Goal: Transaction & Acquisition: Purchase product/service

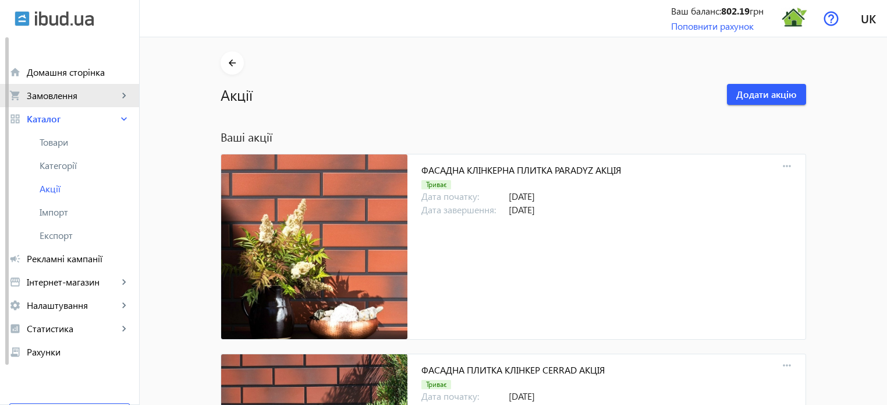
click at [68, 101] on span "Замовлення" at bounding box center [72, 96] width 91 height 12
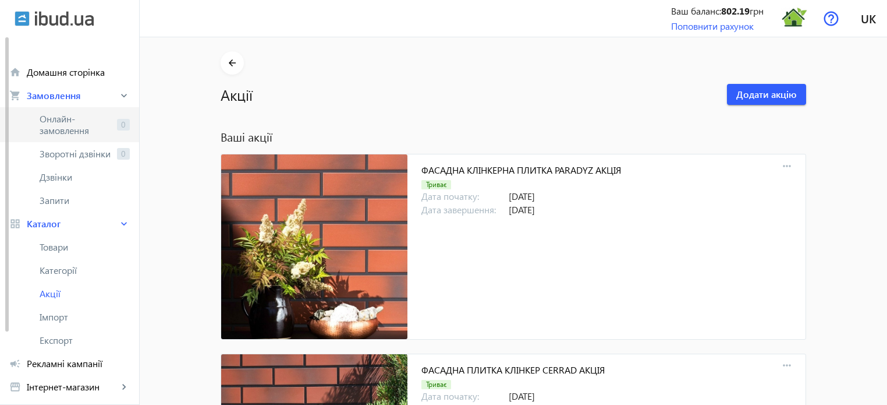
click at [68, 121] on span "Онлайн-замовлення" at bounding box center [76, 124] width 73 height 23
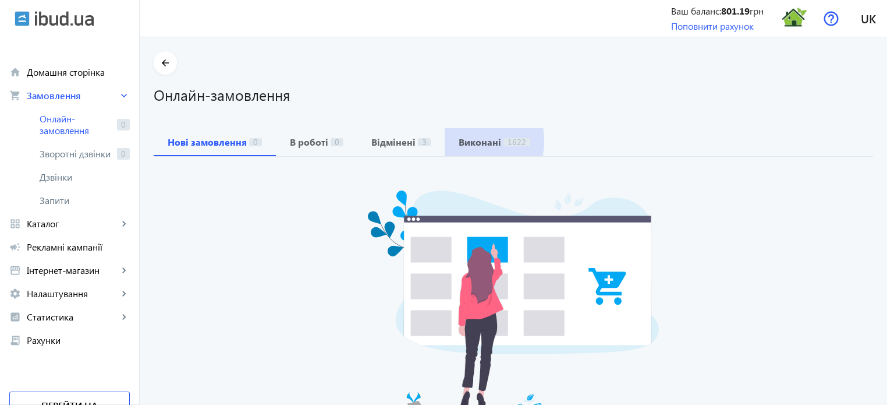
click at [468, 141] on b "Виконані" at bounding box center [480, 141] width 42 height 9
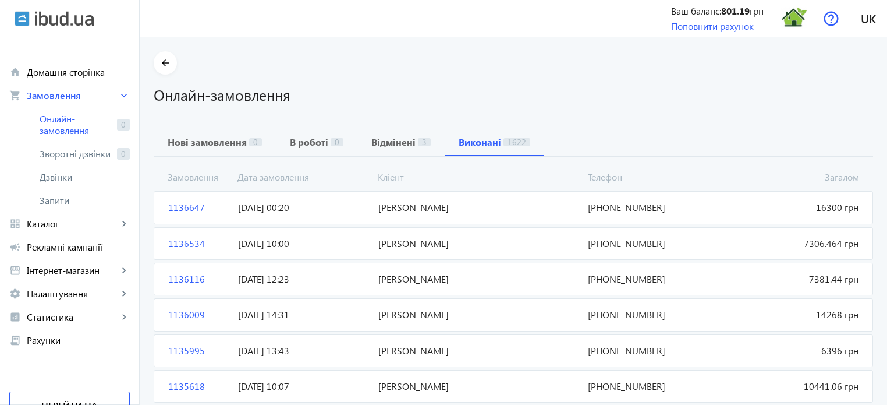
click at [186, 242] on span "1136534" at bounding box center [199, 243] width 70 height 13
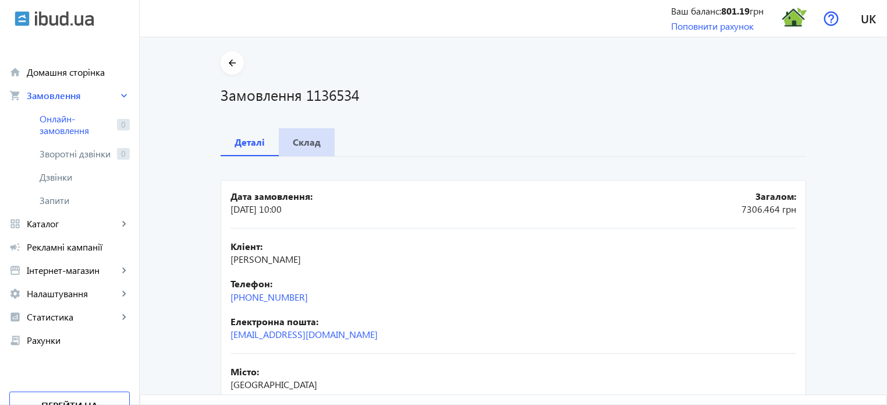
click at [306, 141] on b "Склад" at bounding box center [307, 141] width 28 height 9
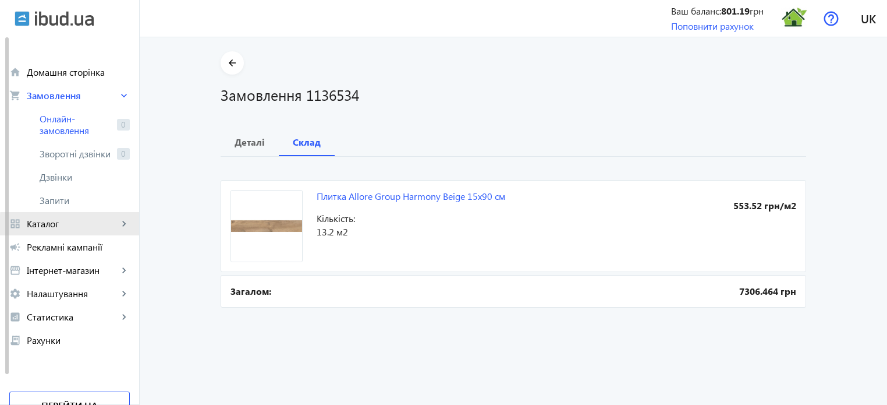
click at [84, 228] on span "Каталог" at bounding box center [72, 224] width 91 height 12
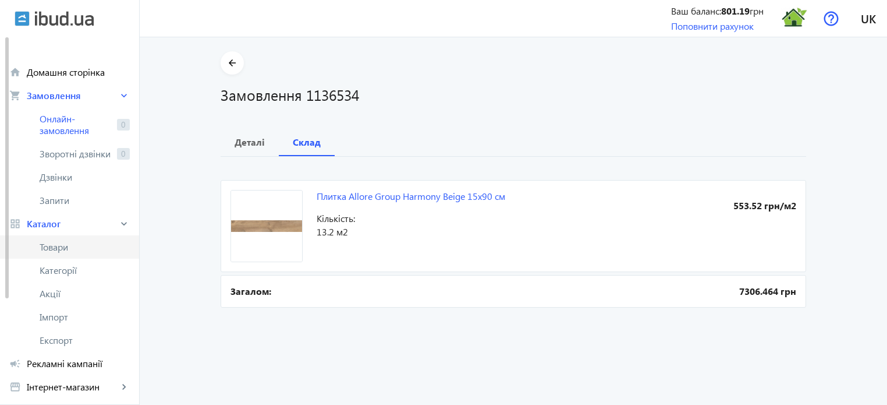
click at [68, 250] on span "Товари" at bounding box center [85, 247] width 90 height 12
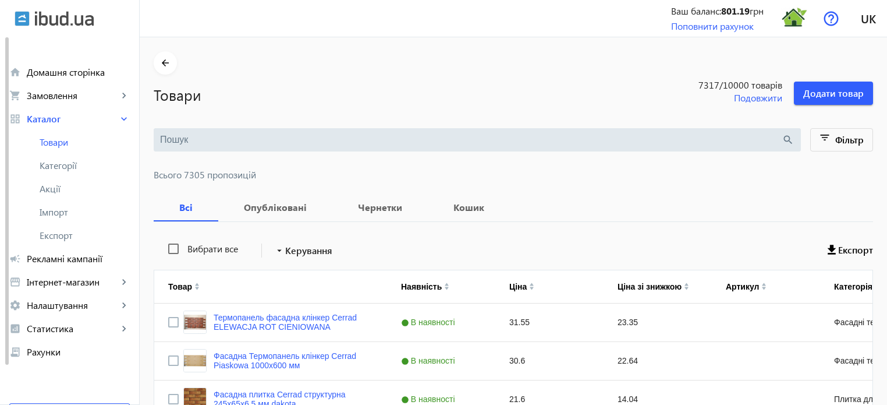
click at [203, 135] on input "search" at bounding box center [471, 139] width 622 height 13
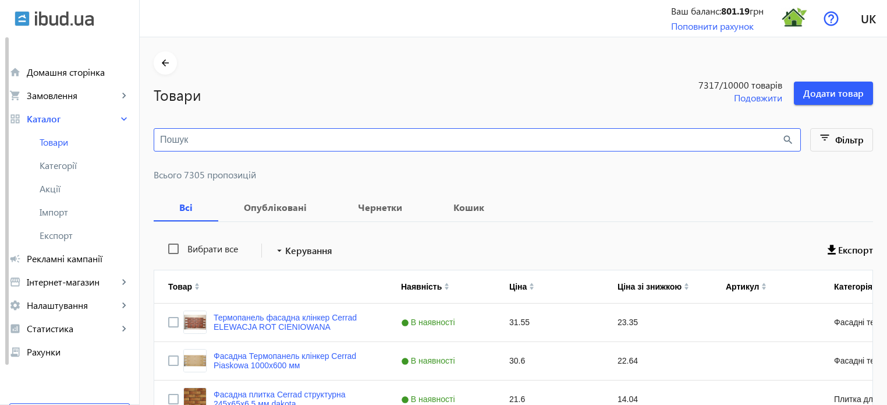
paste input "Harmony"
type input "Harmony"
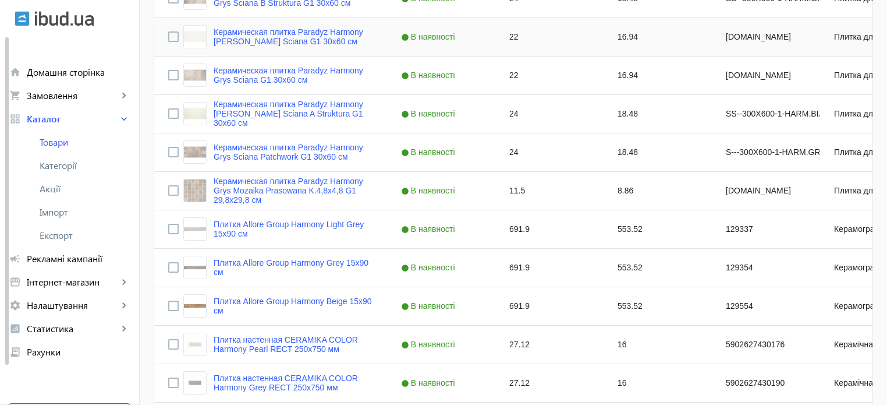
scroll to position [466, 0]
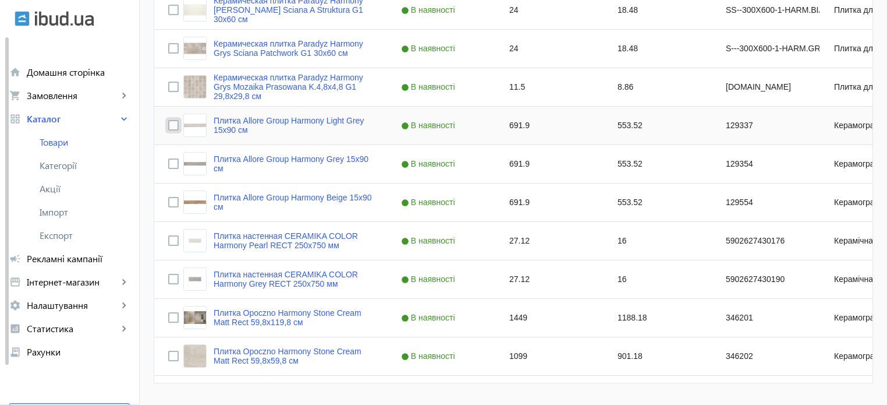
click at [168, 125] on input "Press Space to toggle row selection (unchecked)" at bounding box center [173, 125] width 10 height 10
checkbox input "true"
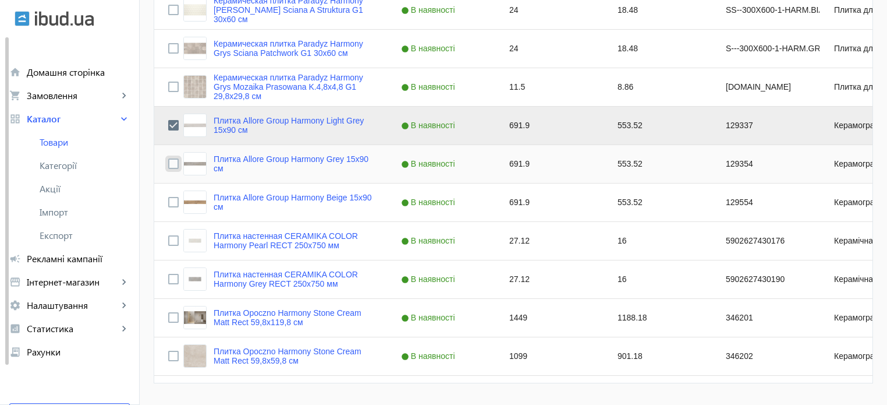
click at [168, 160] on input "Press Space to toggle row selection (unchecked)" at bounding box center [173, 163] width 10 height 10
checkbox input "true"
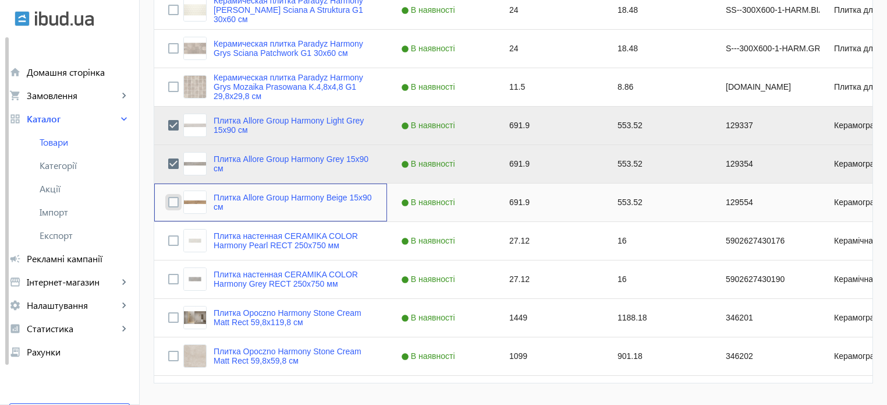
click at [168, 203] on input "Press Space to toggle row selection (unchecked)" at bounding box center [173, 202] width 10 height 10
checkbox input "true"
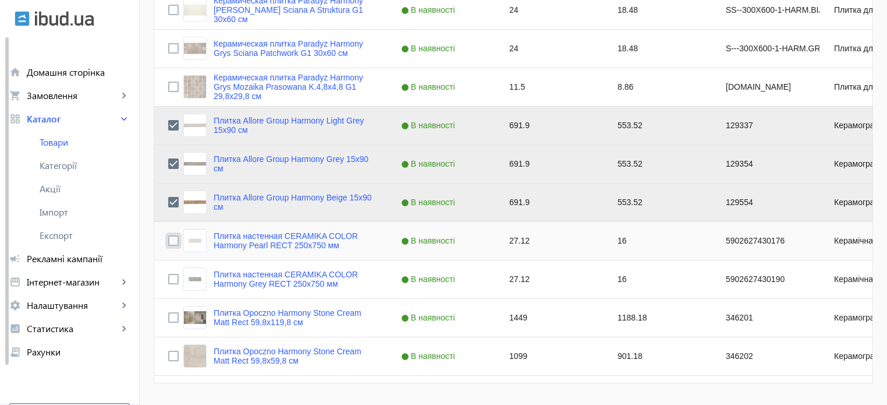
click at [168, 242] on input "Press Space to toggle row selection (unchecked)" at bounding box center [173, 240] width 10 height 10
checkbox input "true"
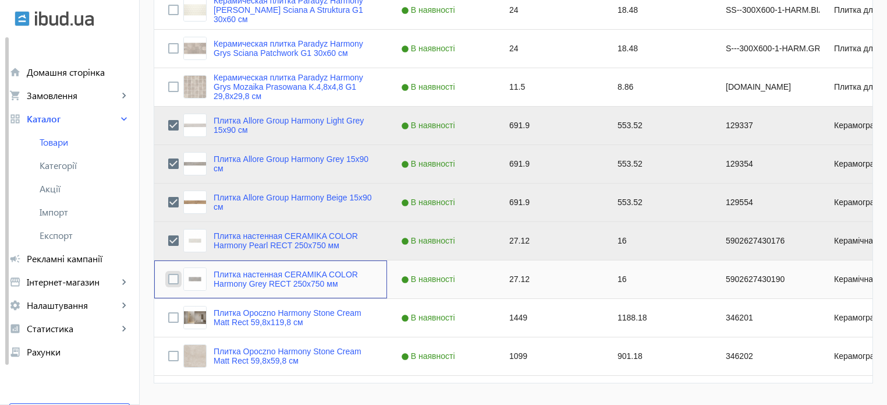
click at [168, 276] on input "Press Space to toggle row selection (unchecked)" at bounding box center [173, 279] width 10 height 10
checkbox input "true"
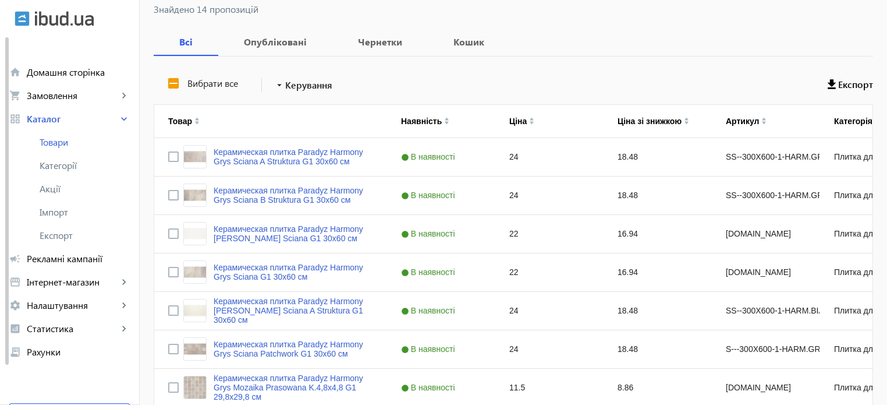
scroll to position [116, 0]
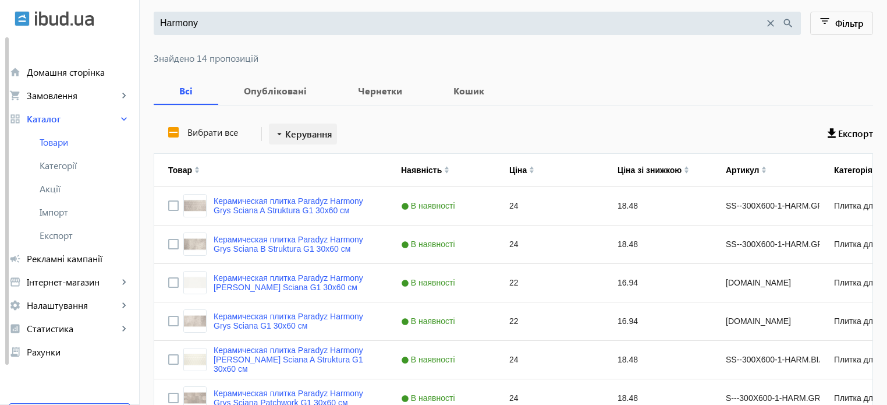
click at [305, 132] on span "Керування" at bounding box center [308, 134] width 47 height 14
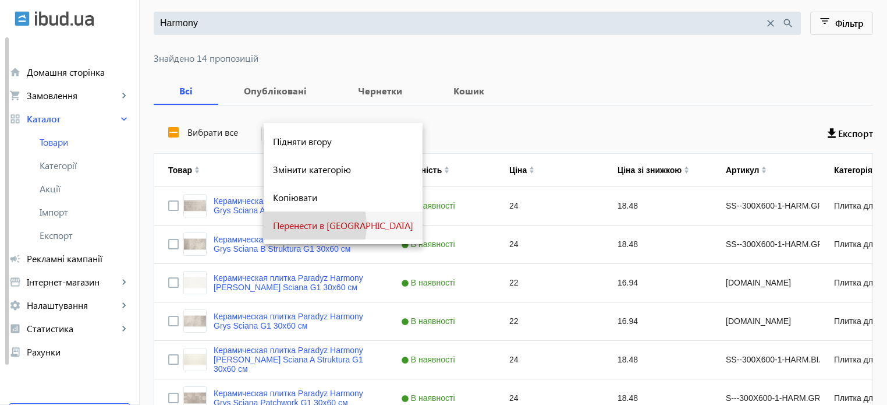
click at [301, 225] on span "Перенести в [GEOGRAPHIC_DATA]" at bounding box center [343, 225] width 140 height 9
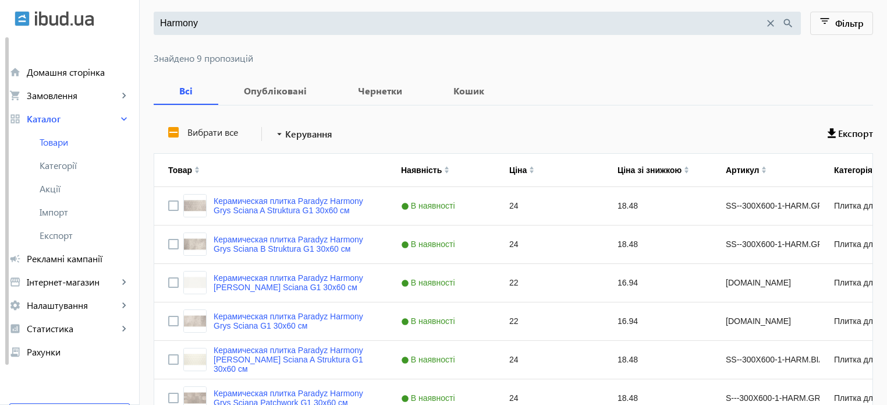
click at [770, 23] on mat-icon "close" at bounding box center [770, 23] width 13 height 13
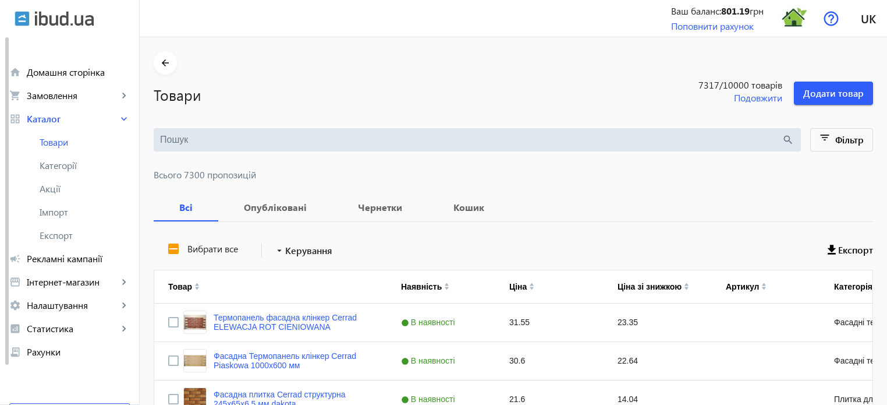
click at [212, 247] on label "Вибрати все" at bounding box center [211, 248] width 53 height 9
click at [185, 247] on input "Вибрати все" at bounding box center [173, 248] width 23 height 23
checkbox input "true"
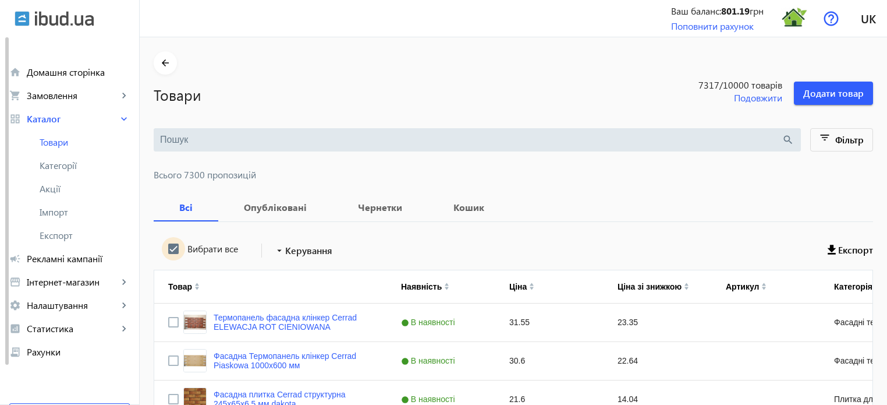
checkbox input "true"
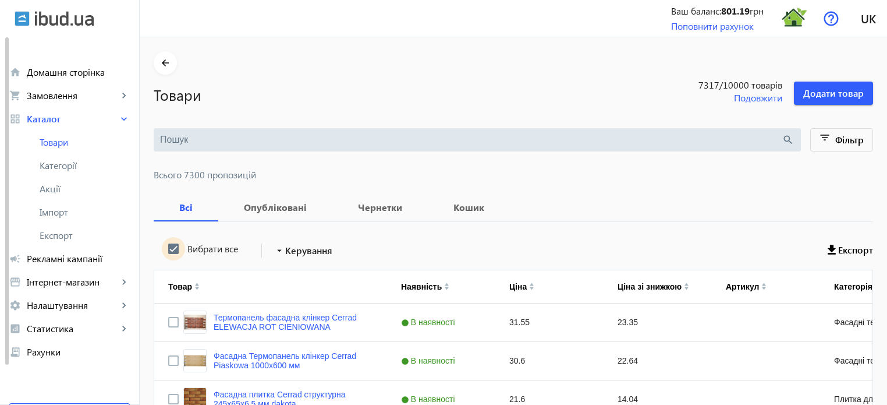
checkbox input "true"
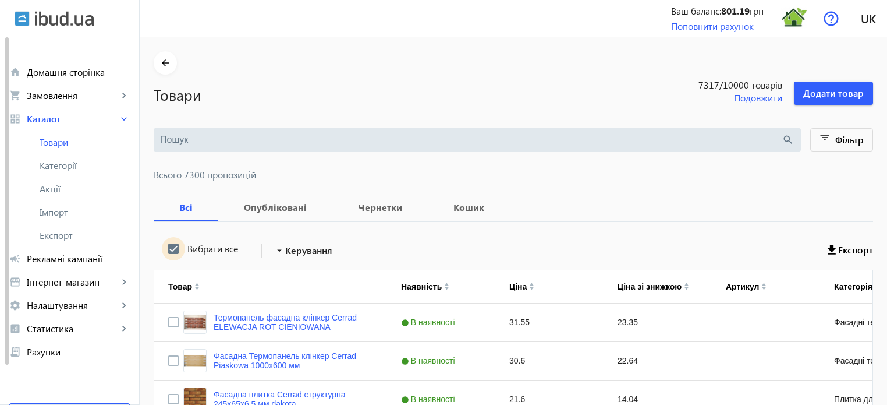
checkbox input "true"
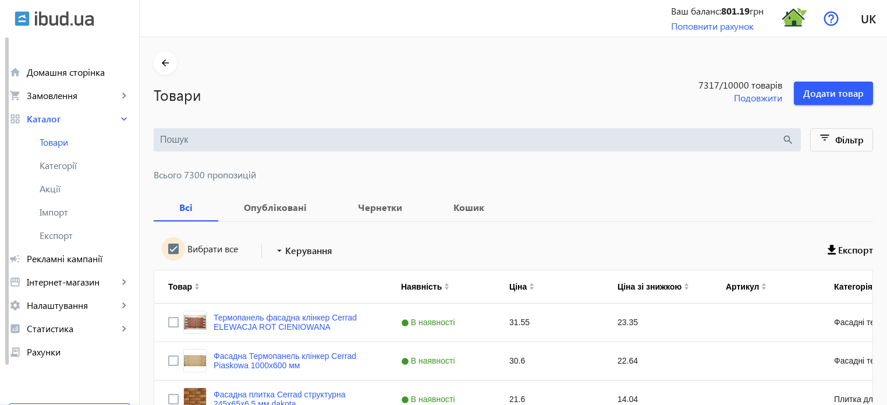
checkbox input "true"
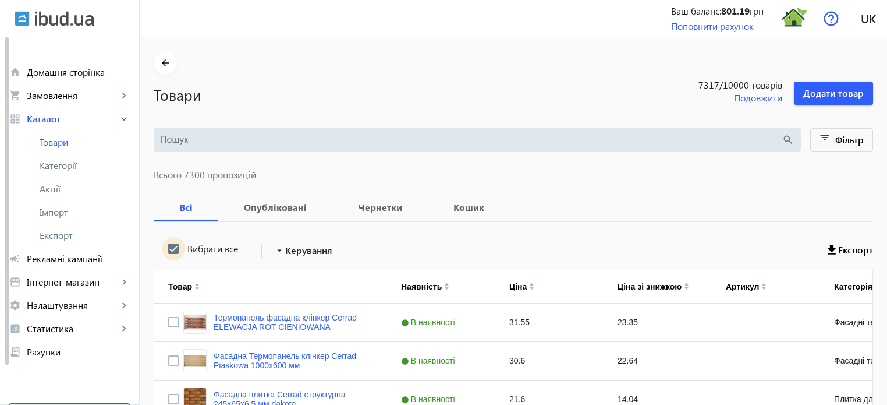
checkbox input "true"
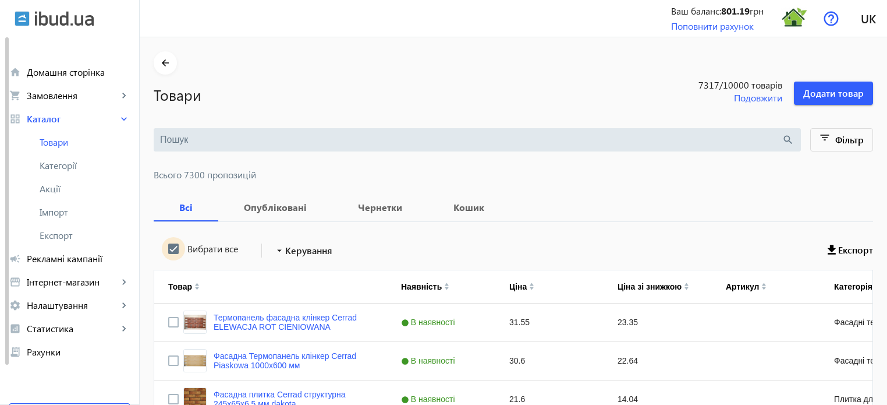
checkbox input "true"
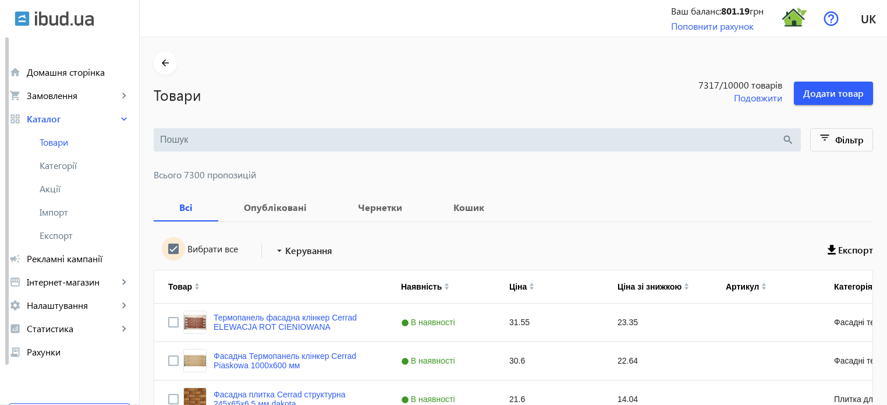
checkbox input "true"
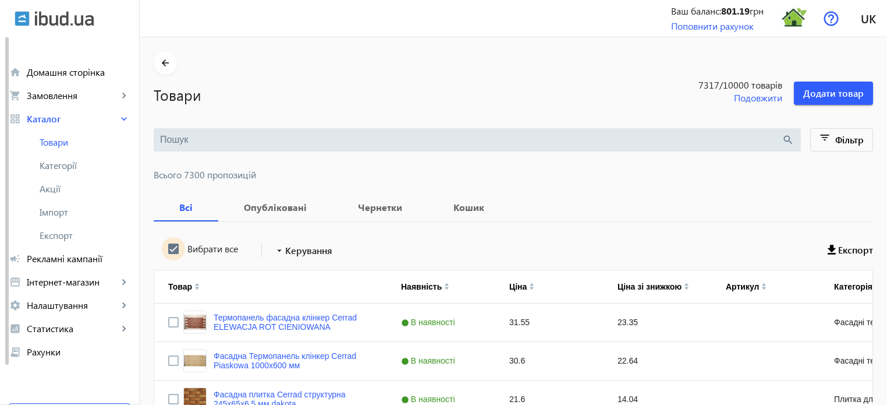
checkbox input "true"
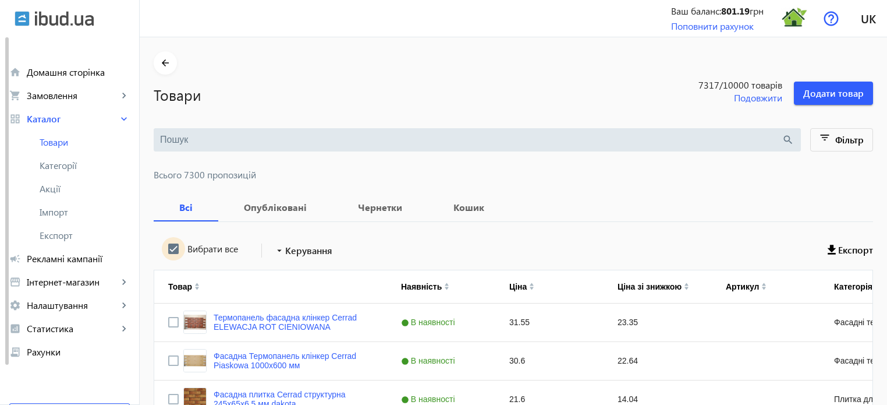
checkbox input "true"
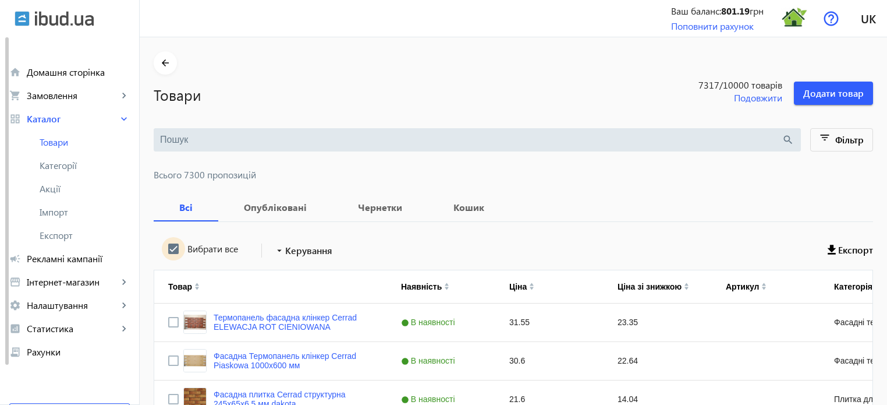
checkbox input "true"
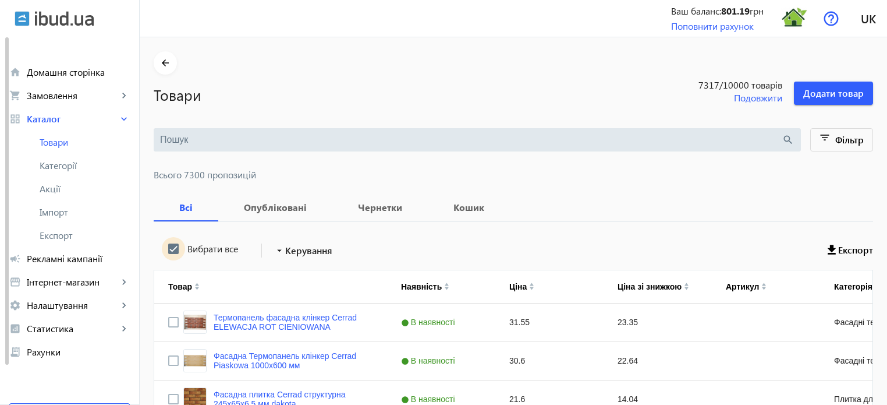
checkbox input "true"
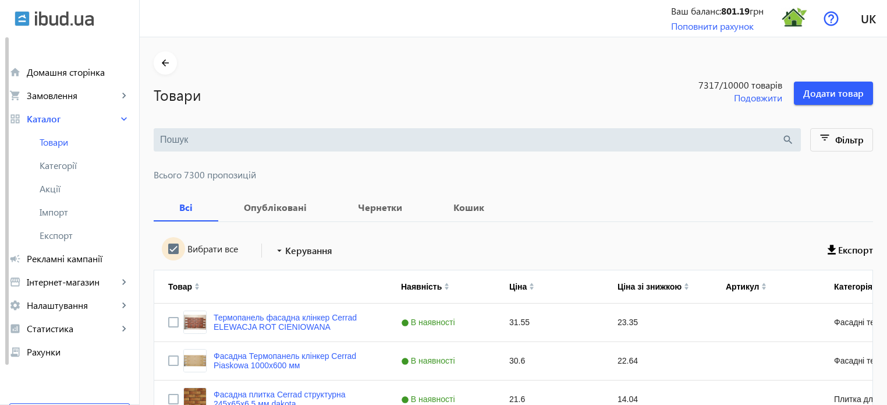
checkbox input "true"
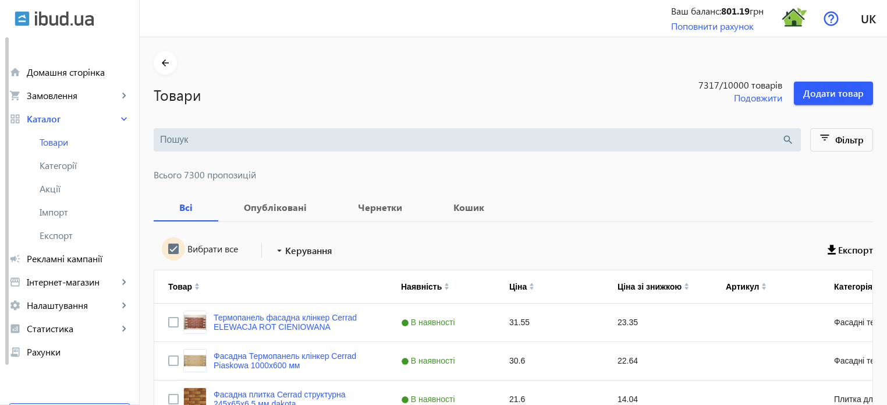
checkbox input "true"
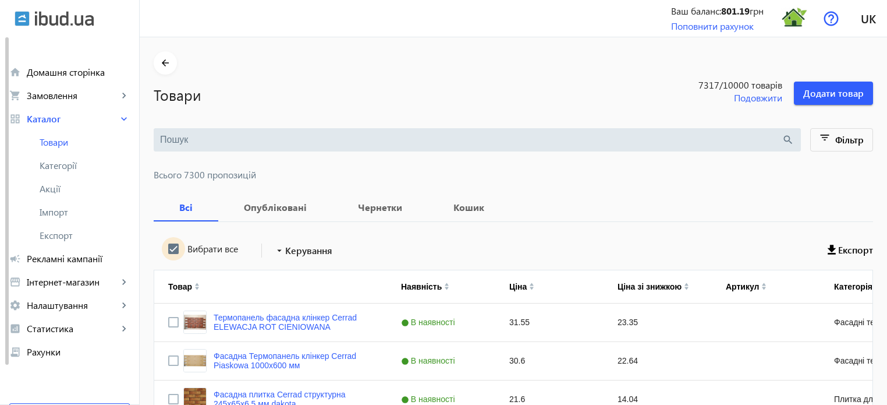
checkbox input "true"
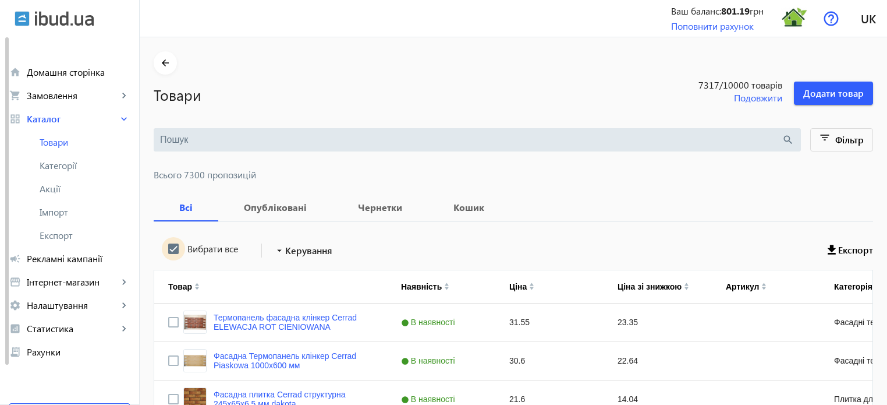
checkbox input "true"
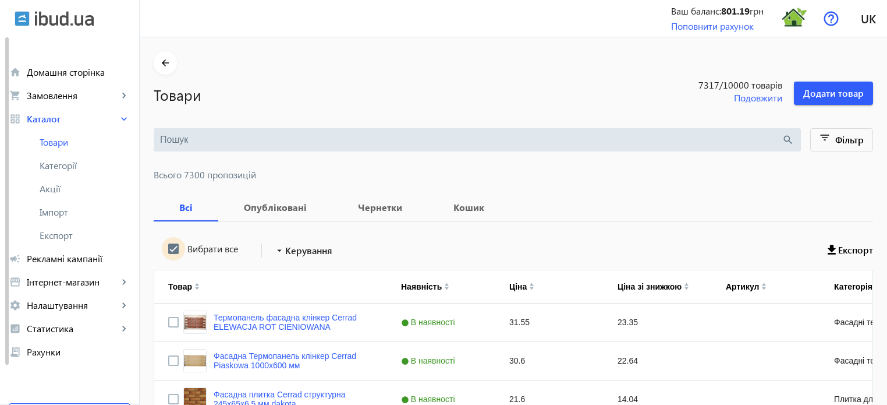
checkbox input "true"
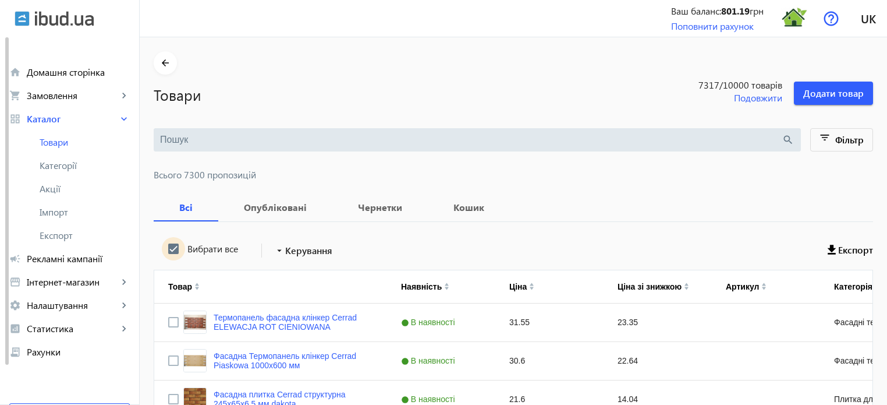
checkbox input "true"
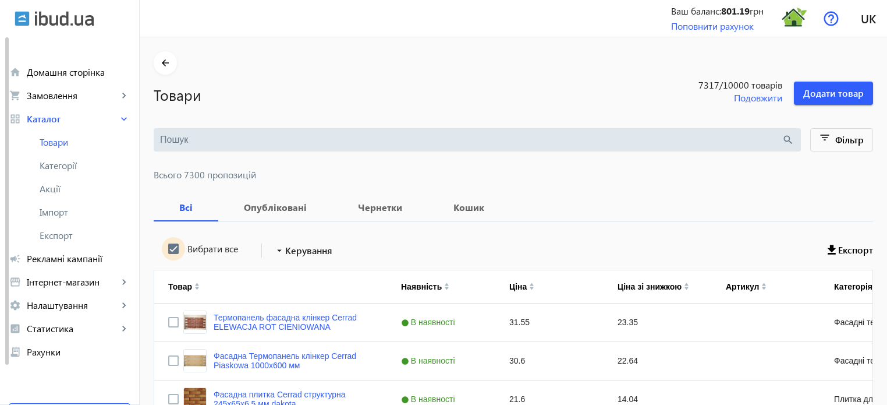
checkbox input "true"
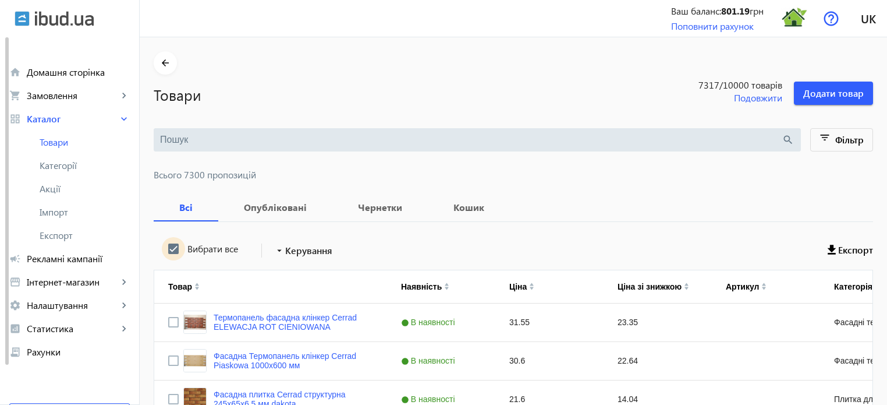
checkbox input "true"
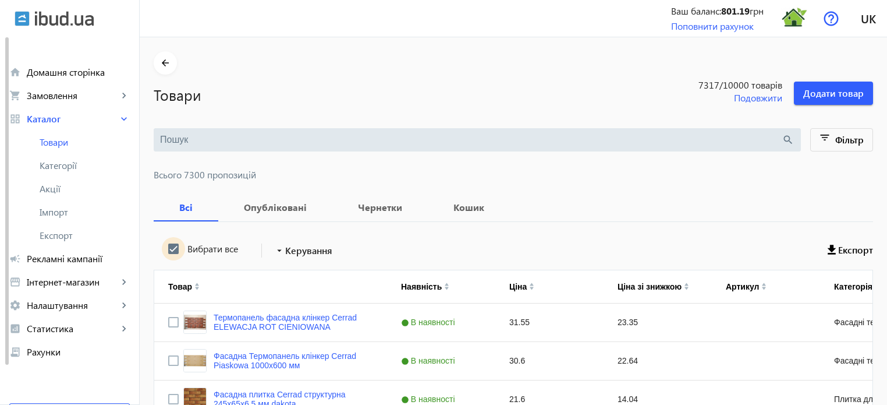
checkbox input "true"
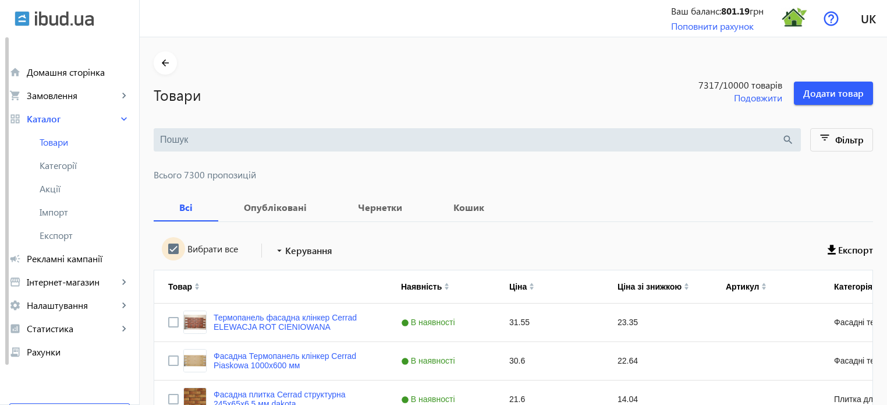
checkbox input "true"
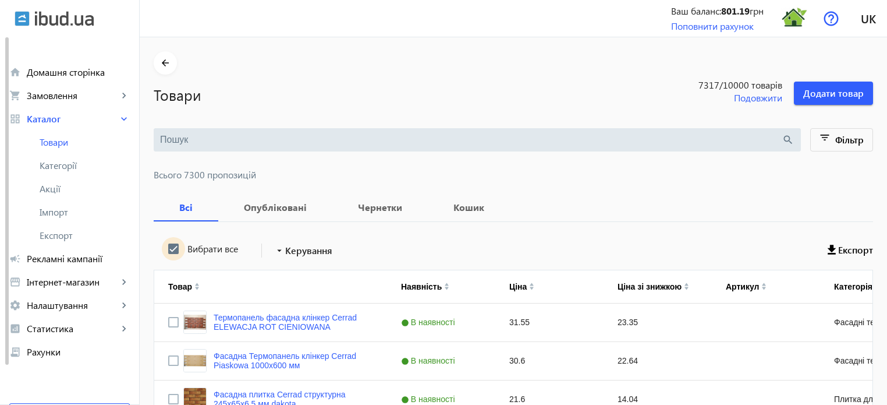
checkbox input "true"
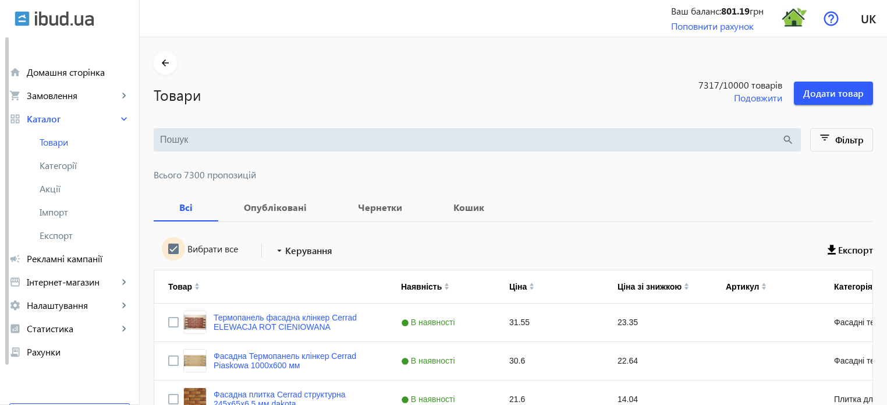
checkbox input "true"
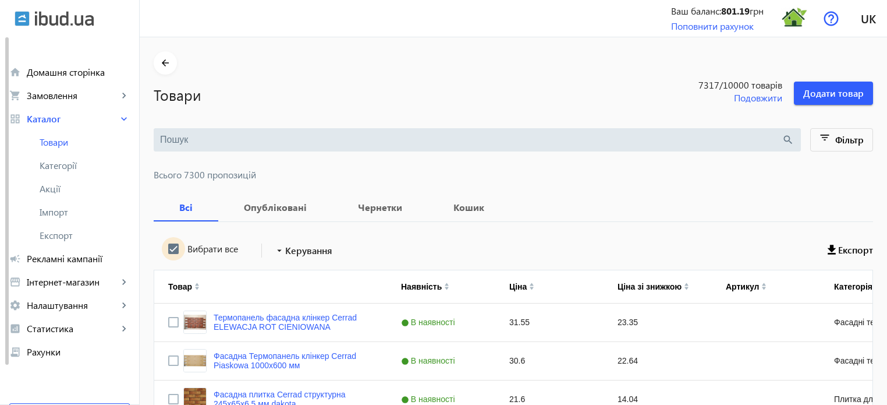
checkbox input "true"
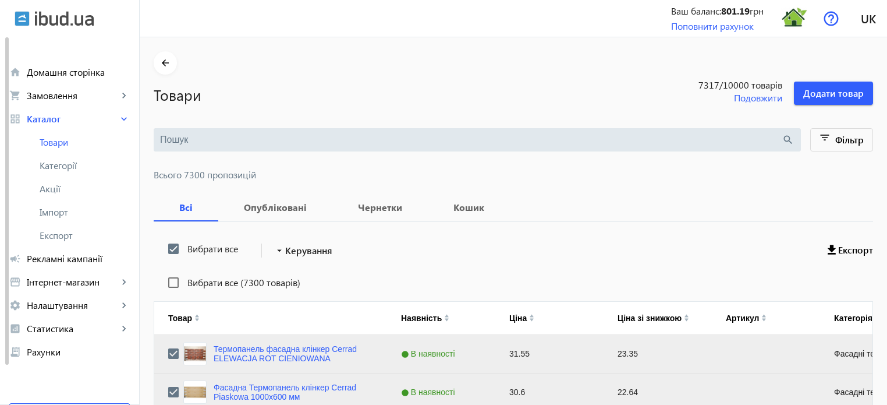
click at [212, 247] on label "Вибрати все" at bounding box center [211, 248] width 53 height 9
click at [185, 247] on input "Вибрати все" at bounding box center [173, 248] width 23 height 23
checkbox input "false"
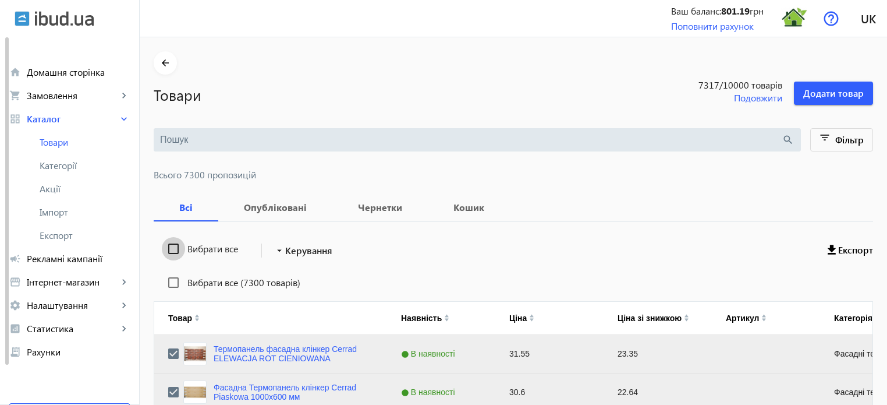
checkbox input "false"
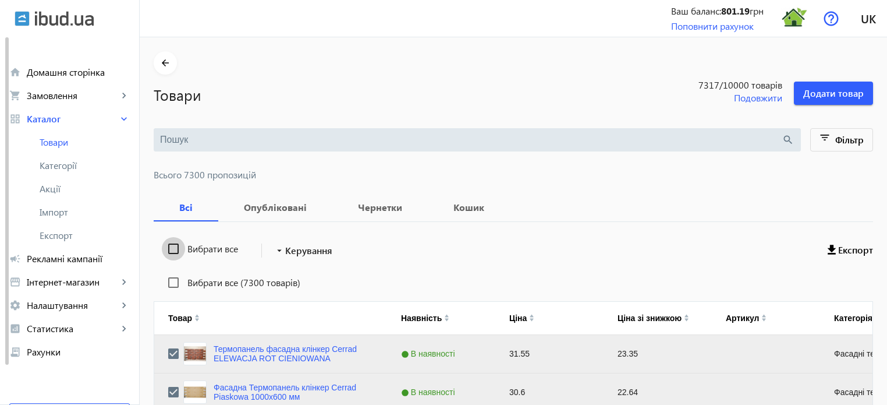
checkbox input "false"
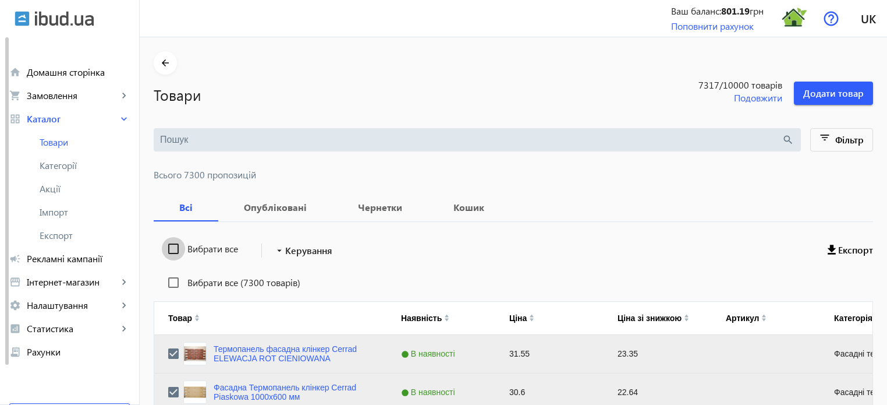
checkbox input "false"
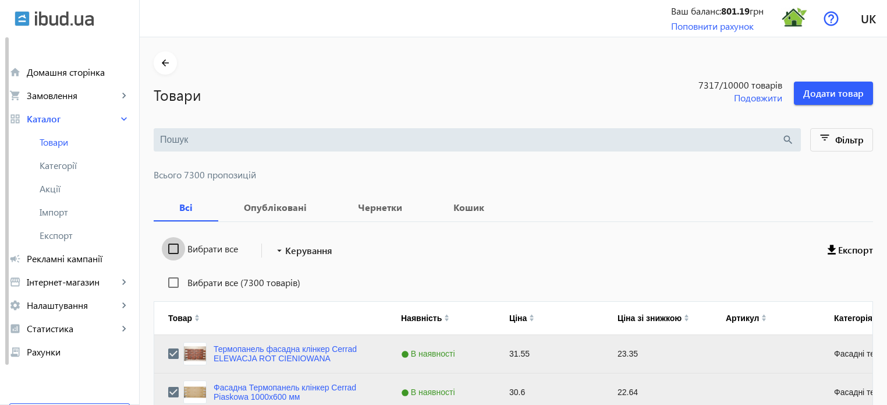
checkbox input "false"
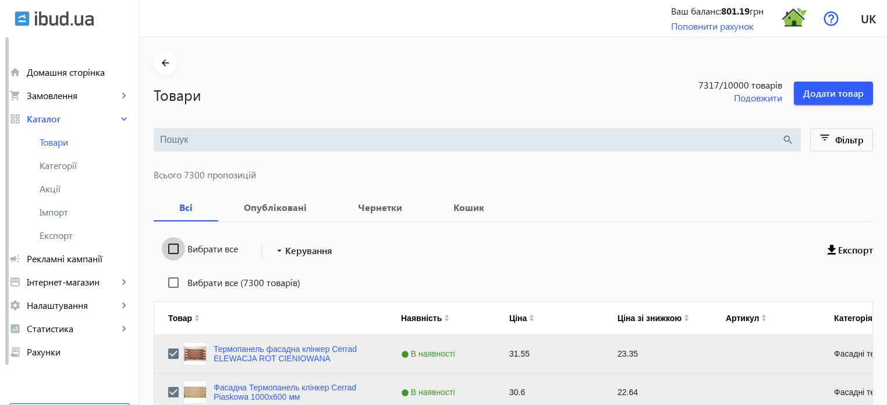
checkbox input "false"
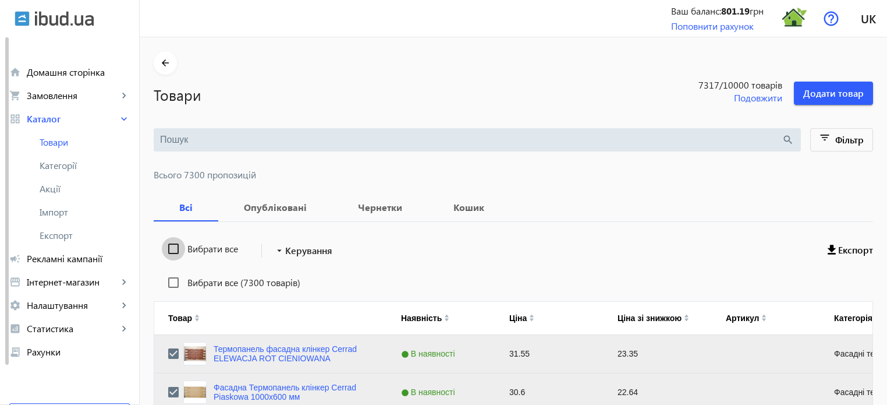
checkbox input "false"
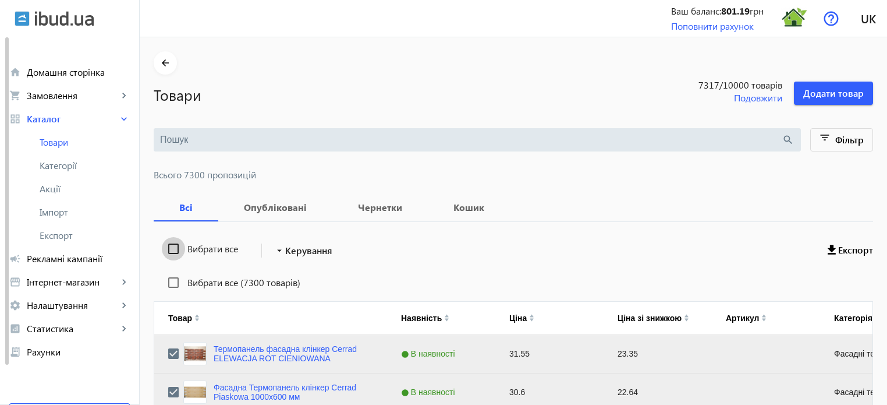
checkbox input "false"
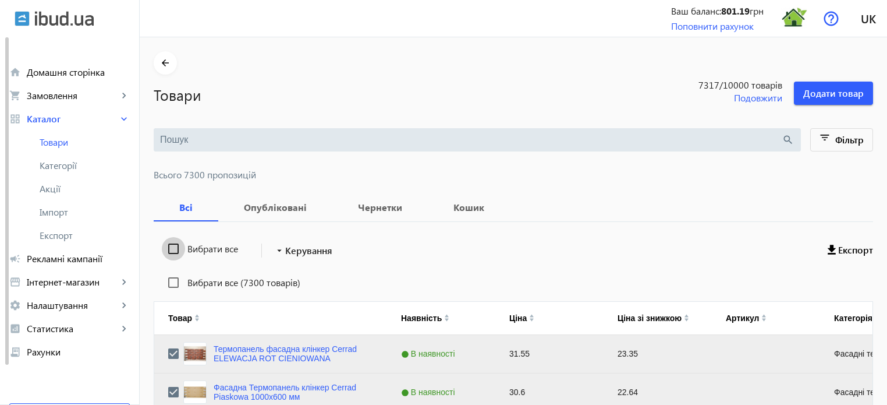
checkbox input "false"
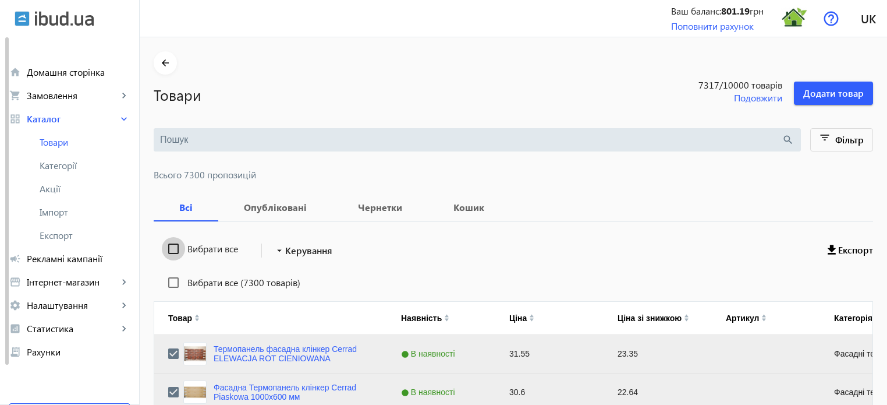
checkbox input "false"
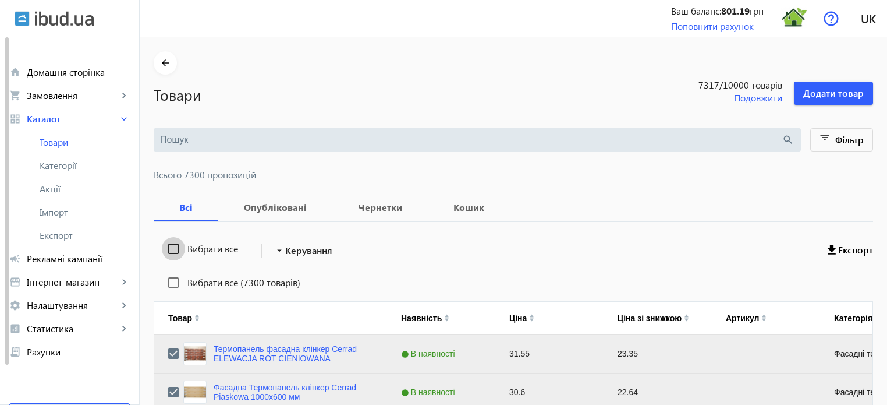
checkbox input "false"
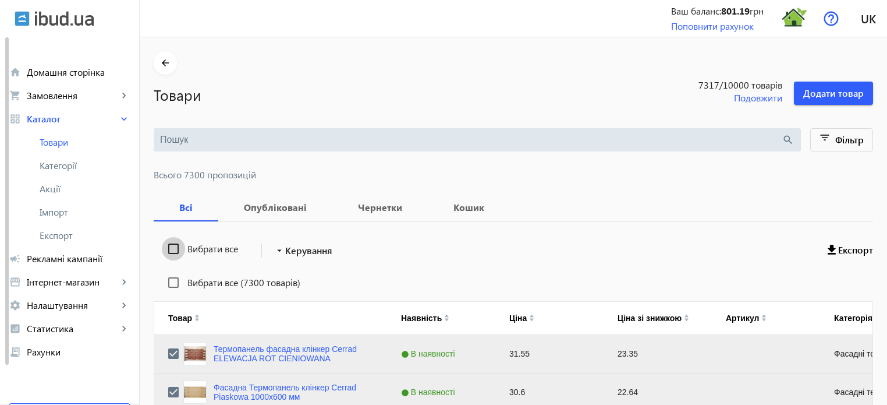
checkbox input "false"
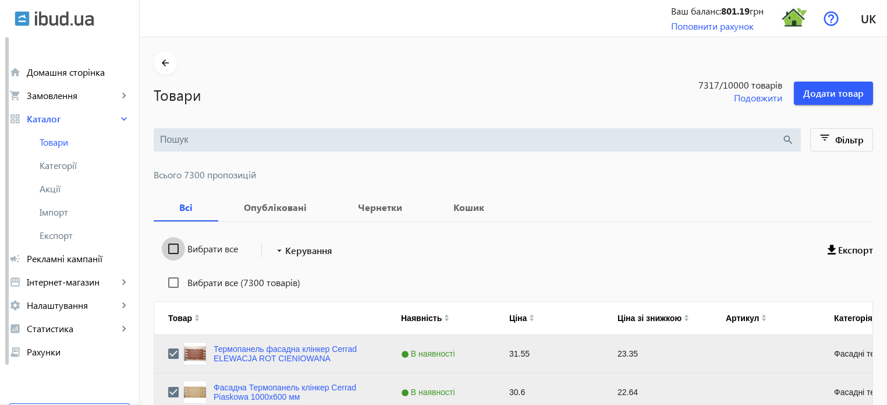
checkbox input "false"
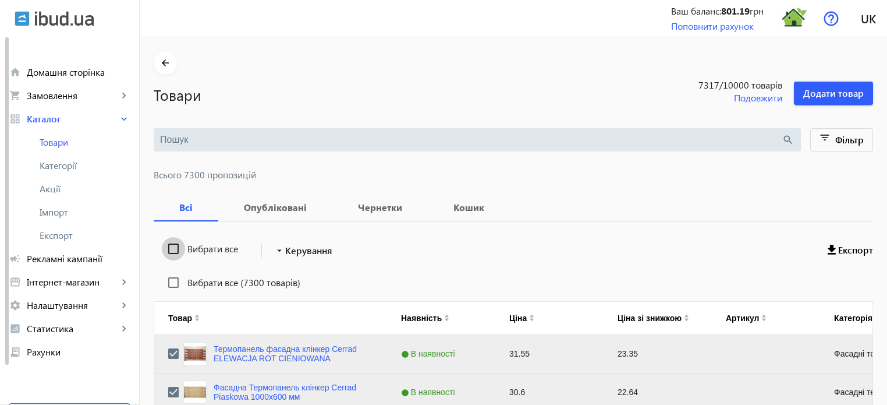
checkbox input "false"
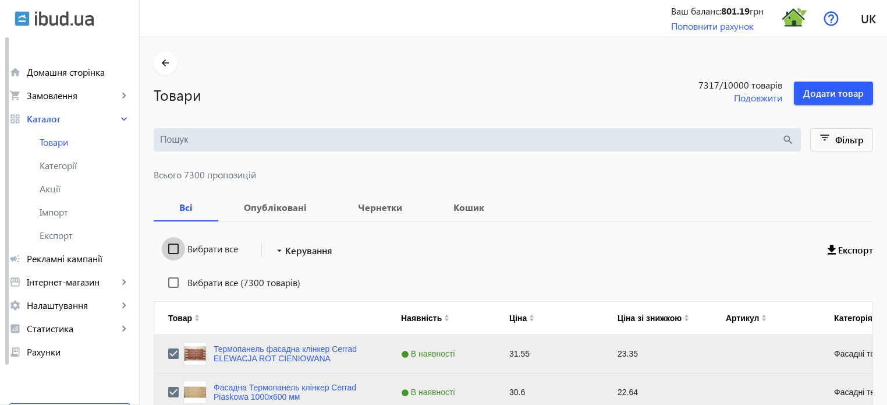
checkbox input "false"
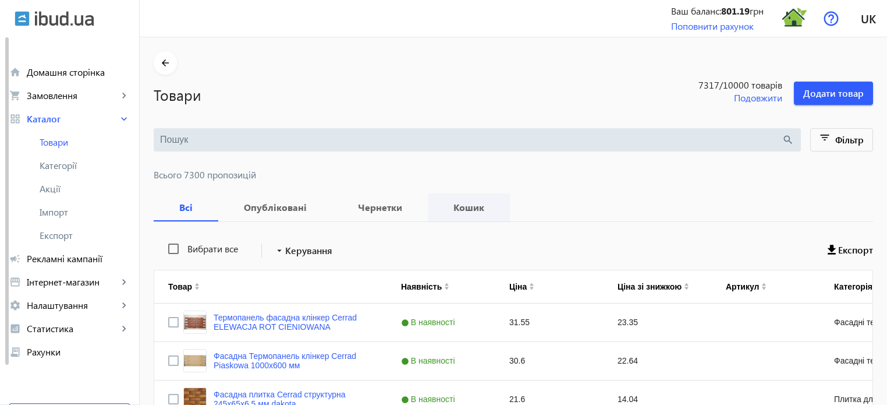
click at [461, 207] on b "Кошик" at bounding box center [469, 207] width 54 height 9
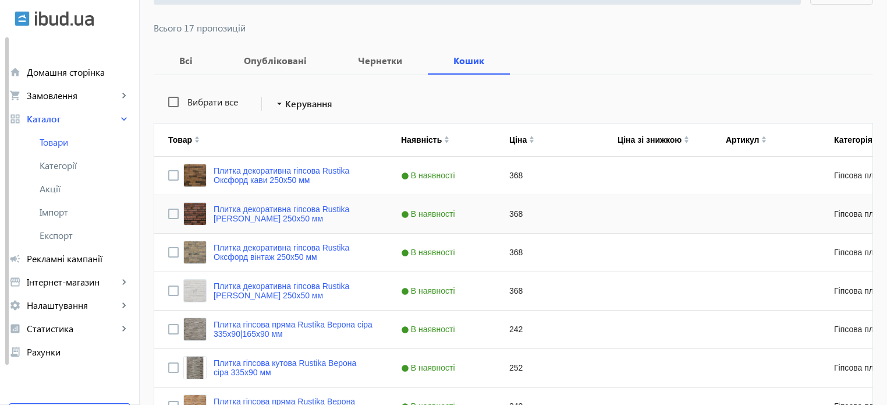
scroll to position [612, 0]
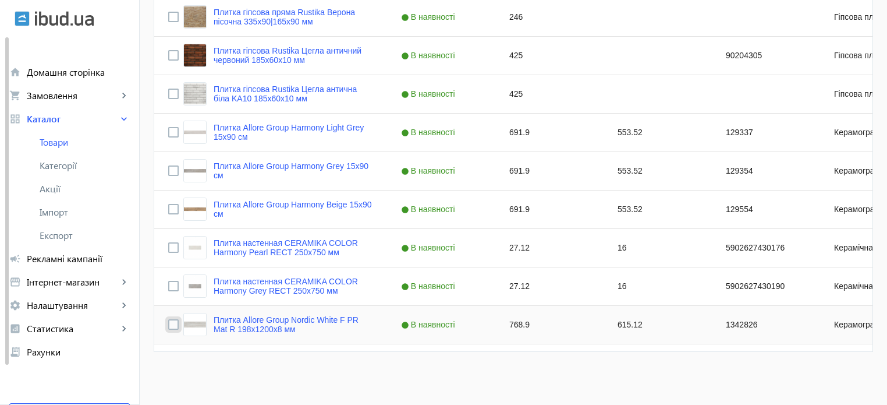
click at [168, 327] on input "Press Space to toggle row selection (unchecked)" at bounding box center [173, 324] width 10 height 10
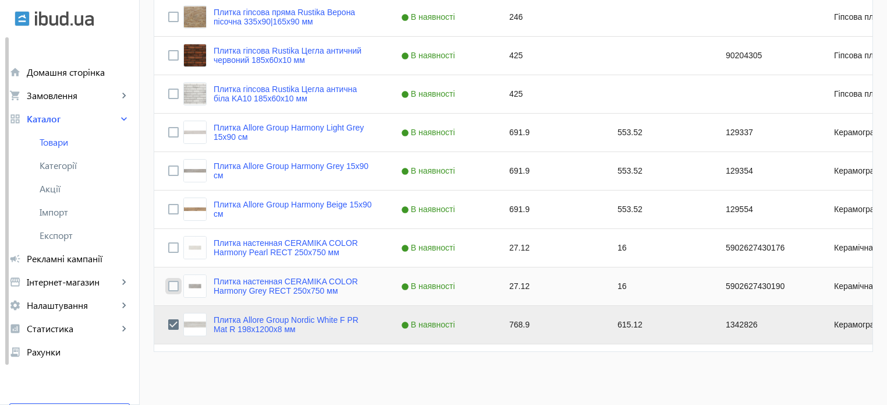
click at [168, 286] on input "Press Space to toggle row selection (unchecked)" at bounding box center [173, 286] width 10 height 10
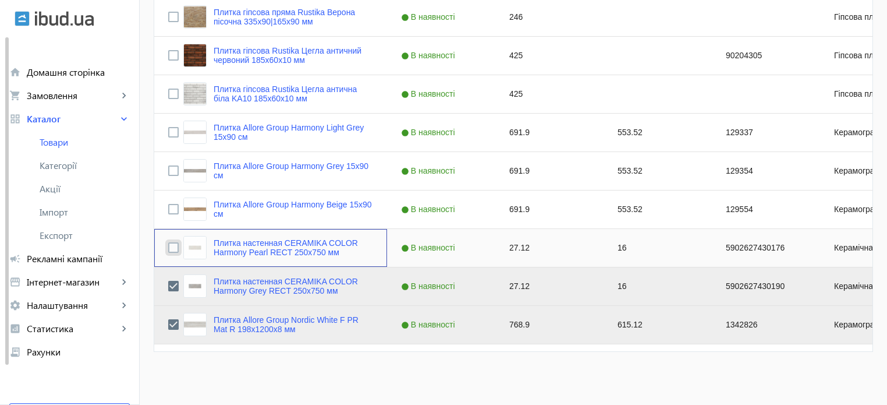
click at [168, 245] on input "Press Space to toggle row selection (unchecked)" at bounding box center [173, 247] width 10 height 10
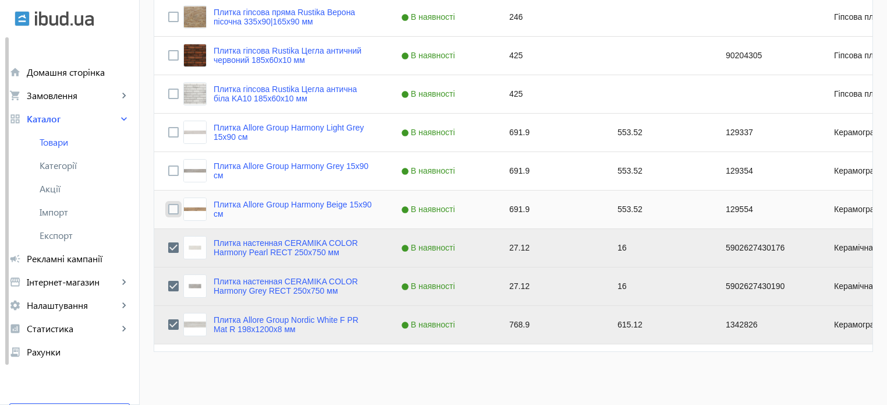
click at [168, 204] on input "Press Space to toggle row selection (unchecked)" at bounding box center [173, 209] width 10 height 10
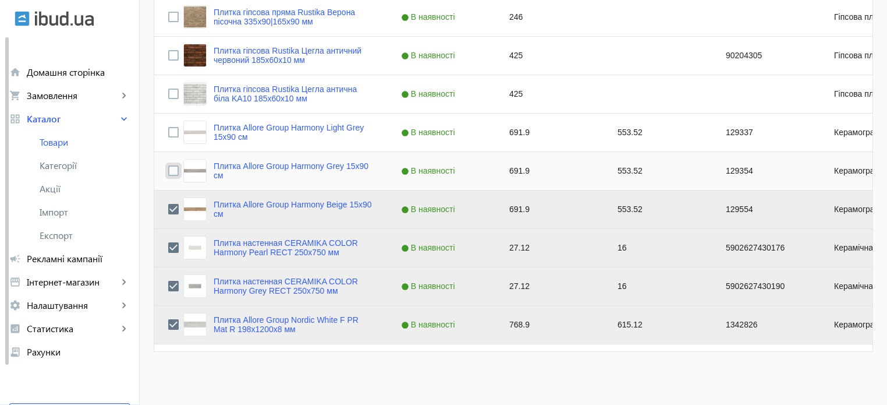
click at [170, 172] on input "Press Space to toggle row selection (unchecked)" at bounding box center [173, 170] width 10 height 10
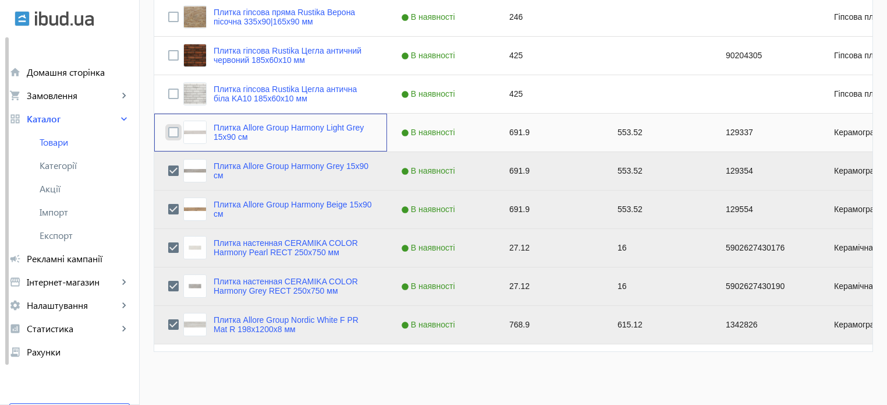
click at [168, 135] on input "Press Space to toggle row selection (unchecked)" at bounding box center [173, 132] width 10 height 10
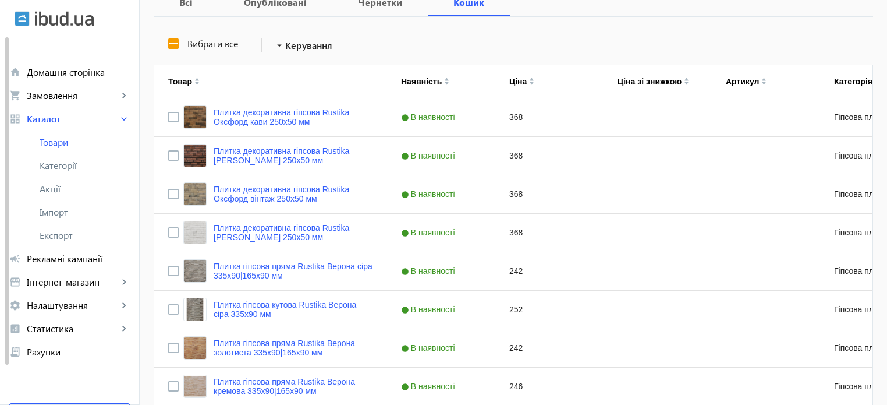
scroll to position [0, 0]
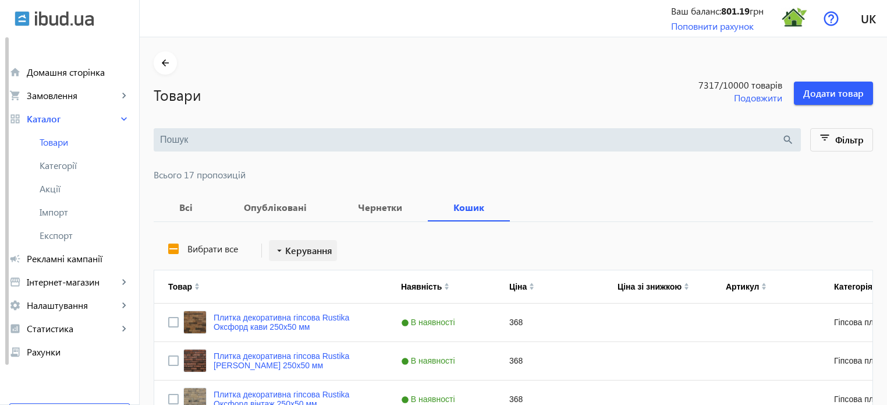
click at [292, 252] on span "Керування" at bounding box center [308, 250] width 47 height 14
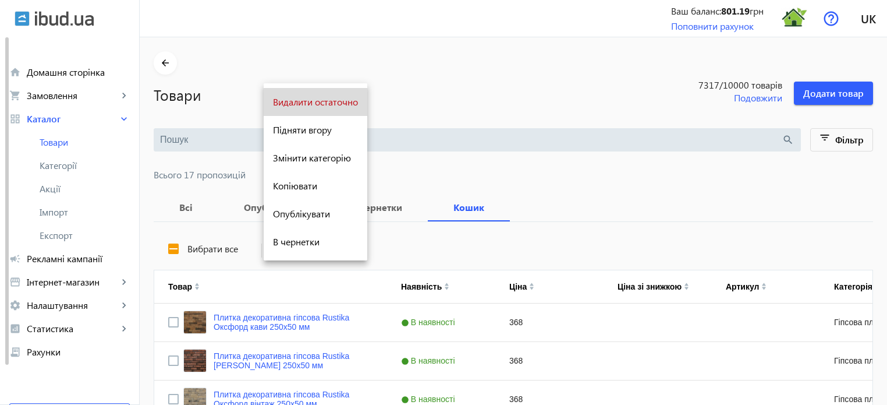
click at [324, 102] on span "Видалити остаточно" at bounding box center [315, 101] width 85 height 9
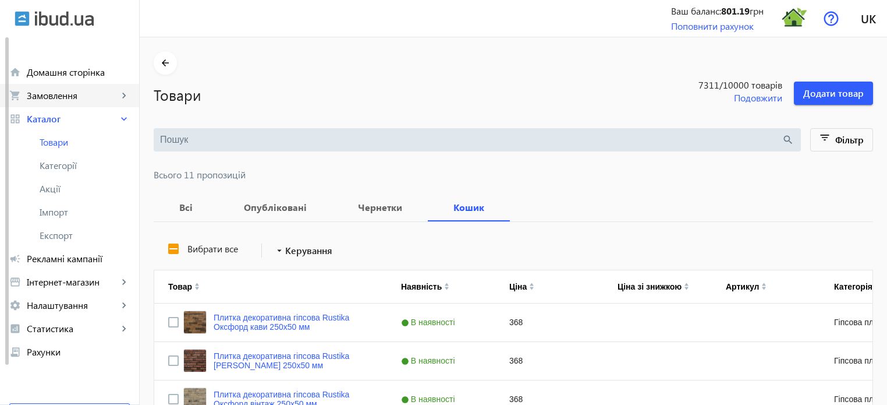
click at [77, 101] on span "Замовлення" at bounding box center [72, 96] width 91 height 12
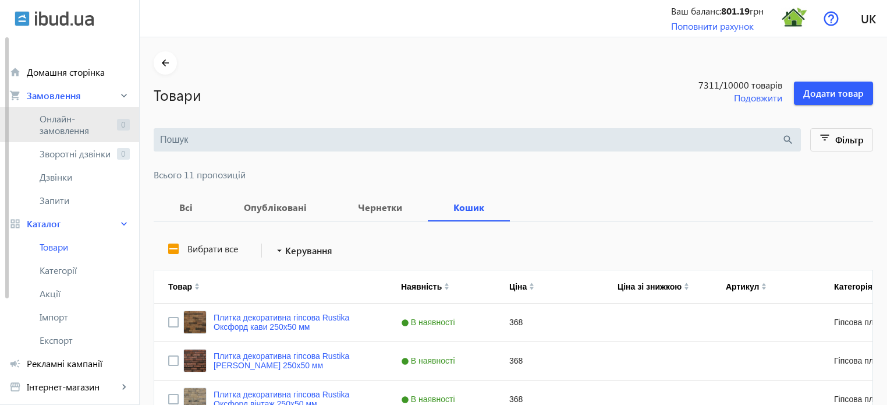
click at [74, 123] on span "Онлайн-замовлення" at bounding box center [76, 124] width 73 height 23
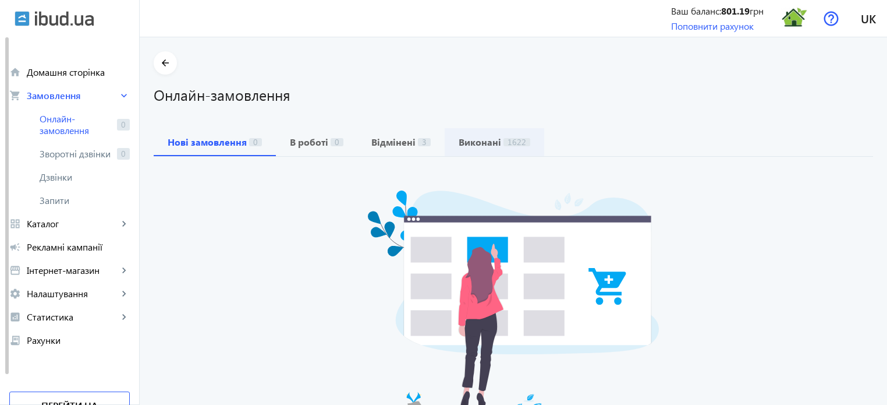
click at [490, 139] on b "Виконані" at bounding box center [480, 141] width 42 height 9
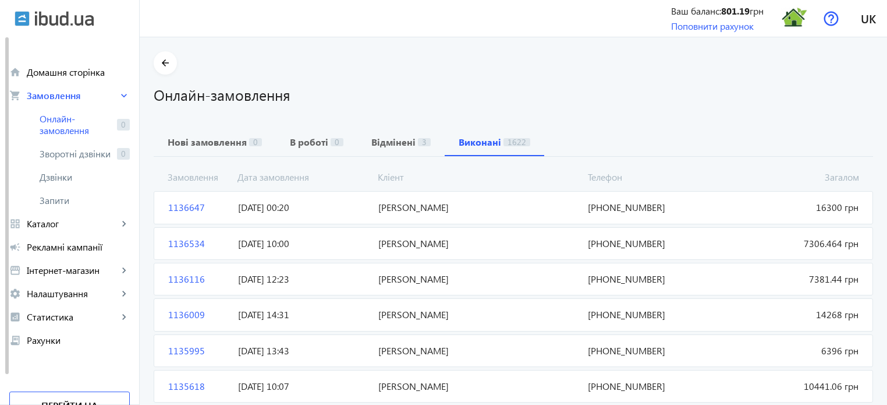
click at [184, 204] on span "1136647" at bounding box center [199, 207] width 70 height 13
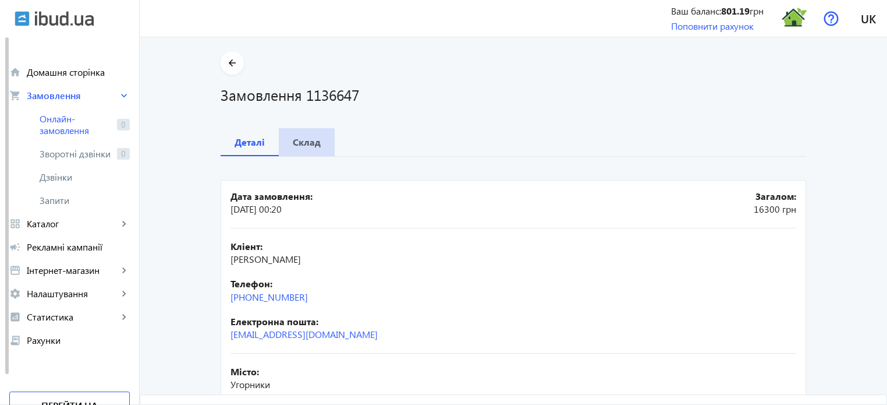
click at [310, 140] on b "Склад" at bounding box center [307, 141] width 28 height 9
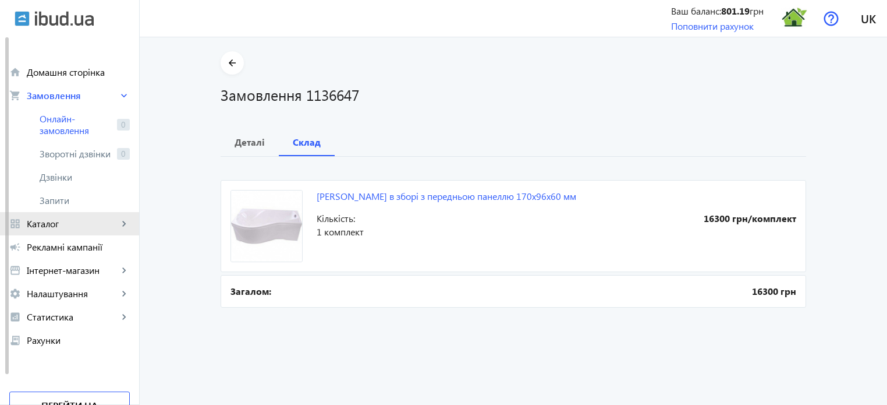
click at [73, 220] on span "Каталог" at bounding box center [72, 224] width 91 height 12
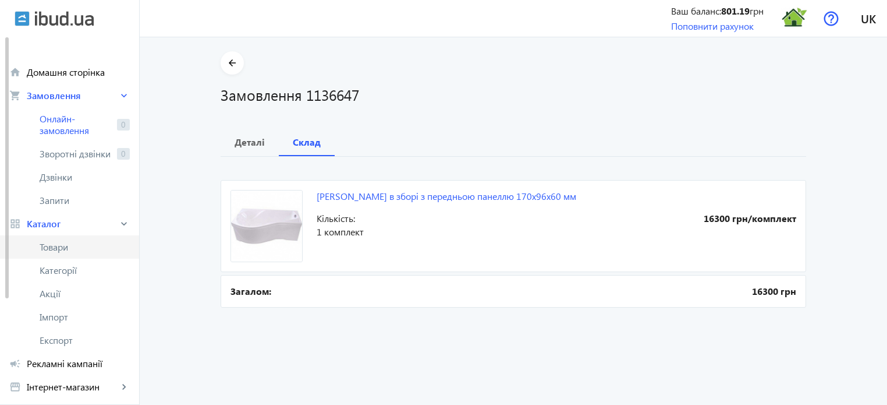
click at [67, 251] on span "Товари" at bounding box center [85, 247] width 90 height 12
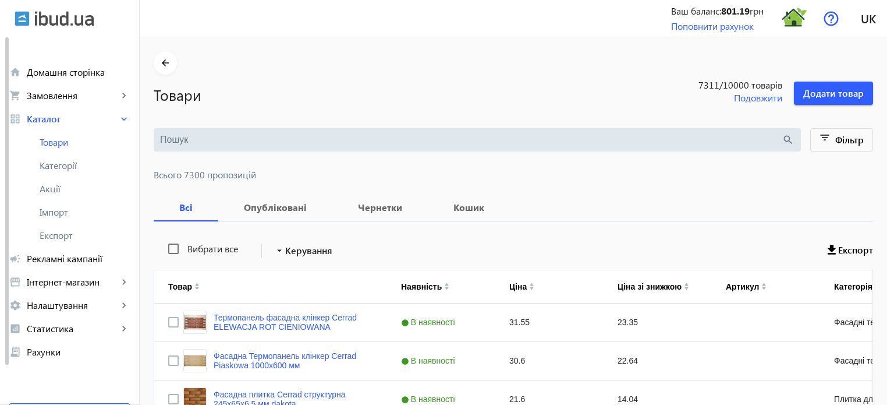
click at [169, 137] on input "search" at bounding box center [471, 139] width 622 height 13
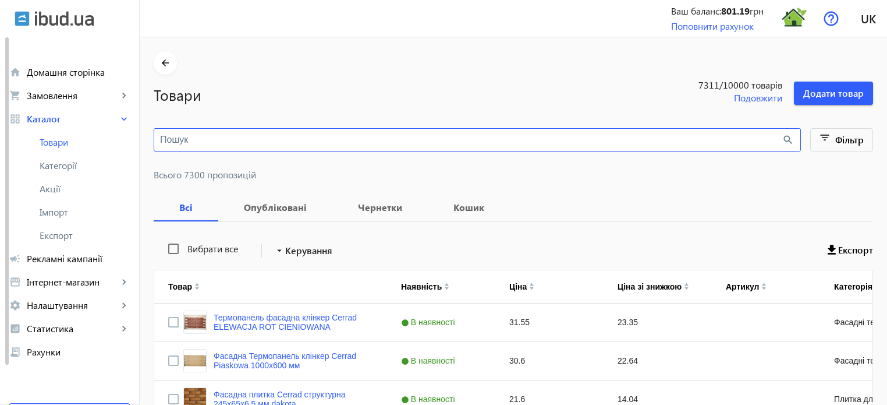
paste input "Triton"
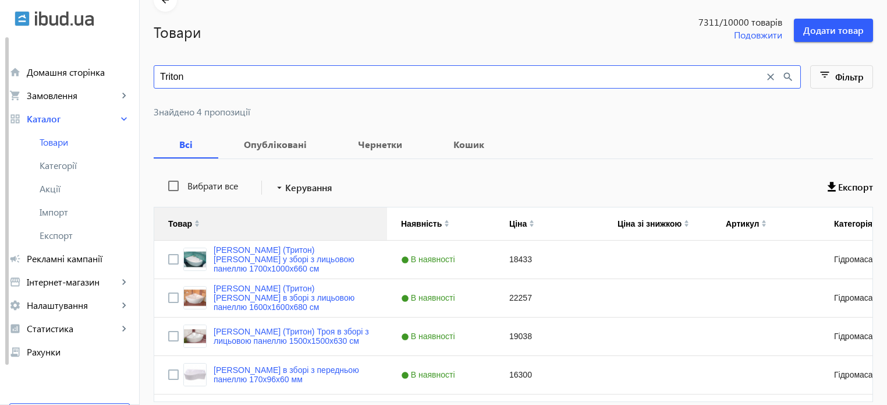
scroll to position [112, 0]
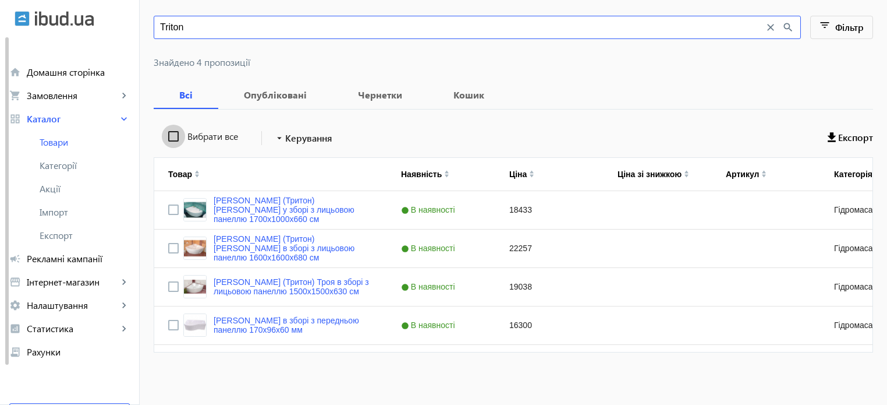
click at [169, 138] on input "Вибрати все" at bounding box center [173, 136] width 23 height 23
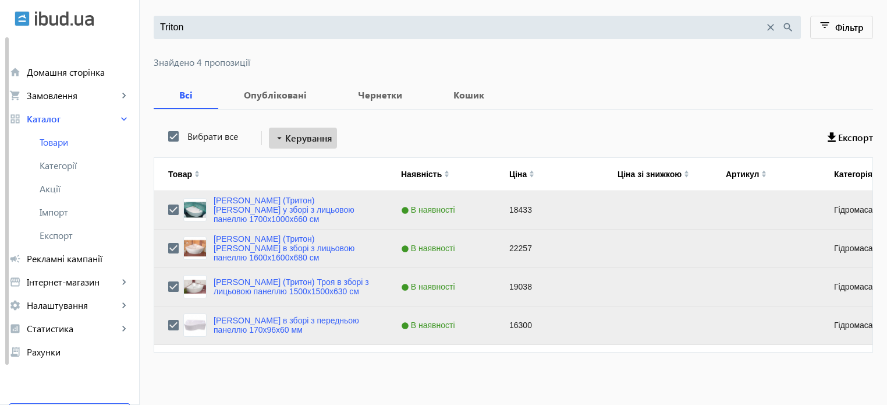
click at [312, 141] on span "Керування" at bounding box center [308, 138] width 47 height 14
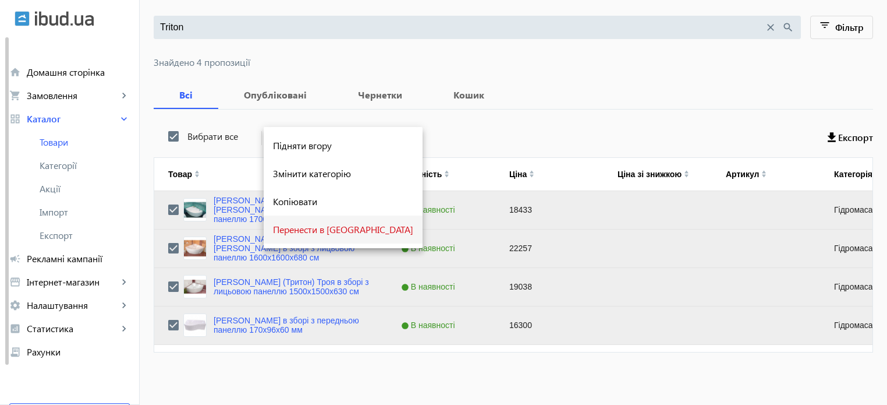
click at [323, 230] on span "Перенести в [GEOGRAPHIC_DATA]" at bounding box center [343, 229] width 140 height 9
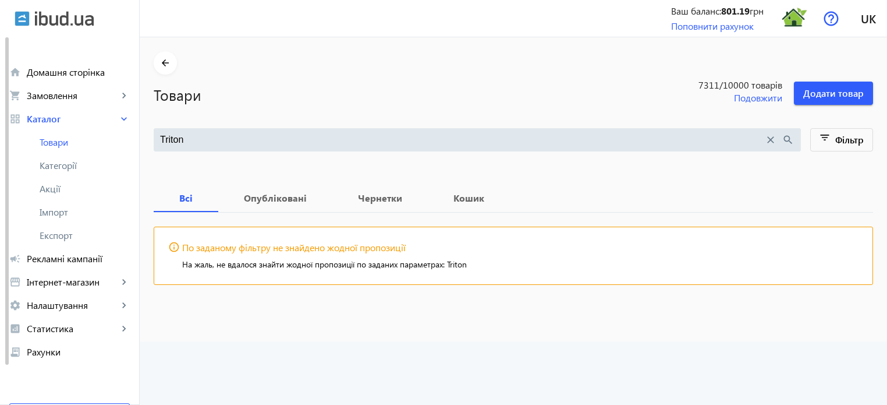
scroll to position [0, 0]
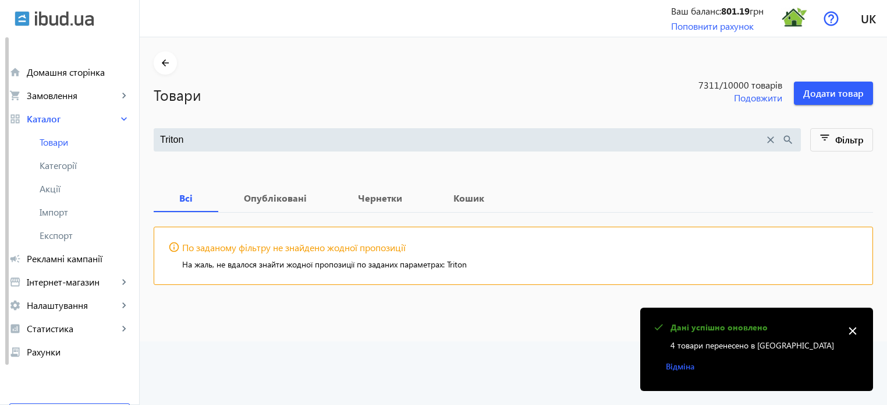
click at [765, 137] on mat-icon "close" at bounding box center [770, 139] width 13 height 13
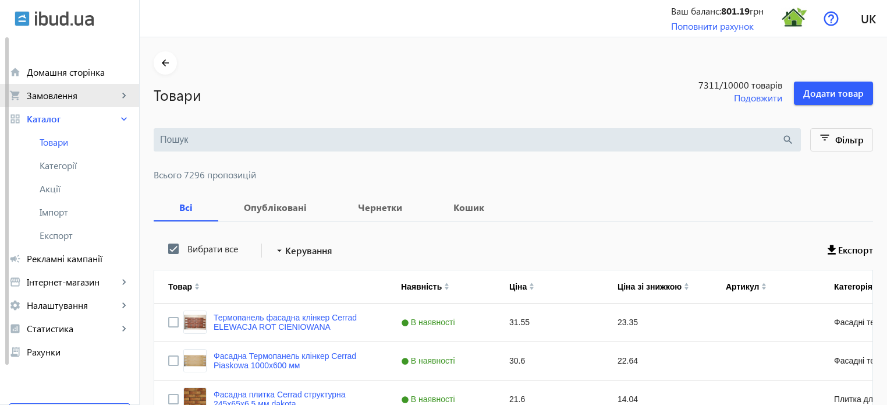
click at [70, 99] on span "Замовлення" at bounding box center [72, 96] width 91 height 12
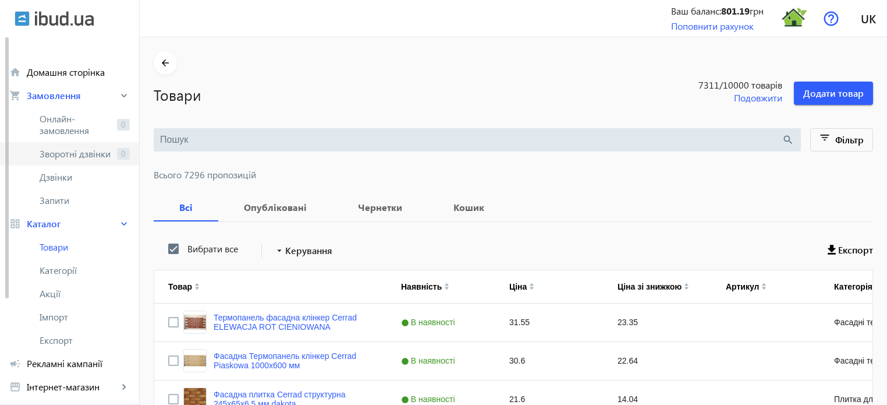
click at [72, 155] on span "Зворотні дзвінки" at bounding box center [76, 154] width 73 height 12
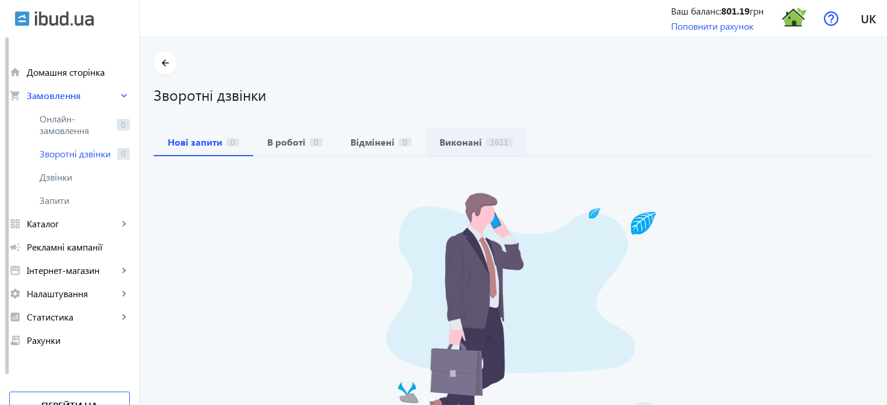
click at [442, 145] on b "Виконані" at bounding box center [461, 141] width 42 height 9
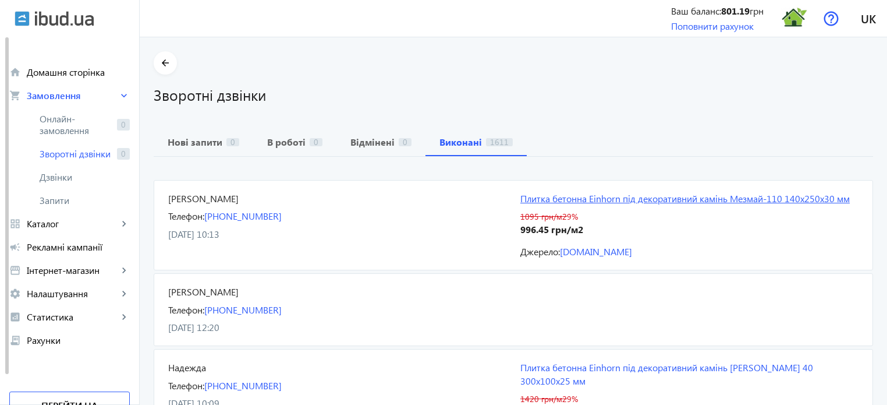
drag, startPoint x: 646, startPoint y: 190, endPoint x: 658, endPoint y: 200, distance: 15.3
